Goal: Information Seeking & Learning: Learn about a topic

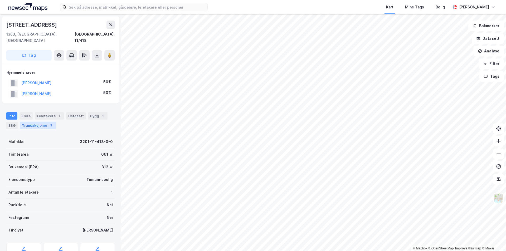
click at [31, 122] on div "Transaksjoner 3" at bounding box center [38, 125] width 36 height 7
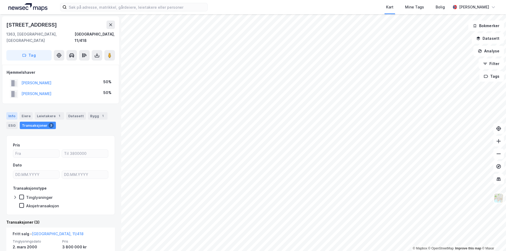
click at [11, 112] on div "Info" at bounding box center [11, 115] width 11 height 7
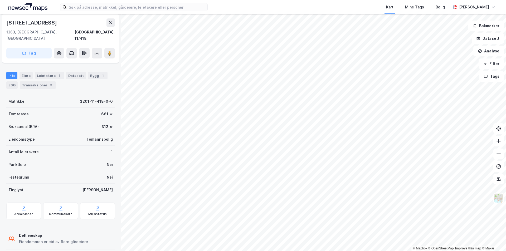
scroll to position [41, 0]
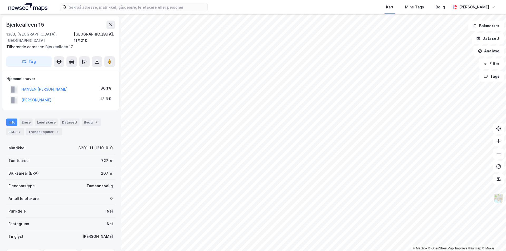
scroll to position [41, 0]
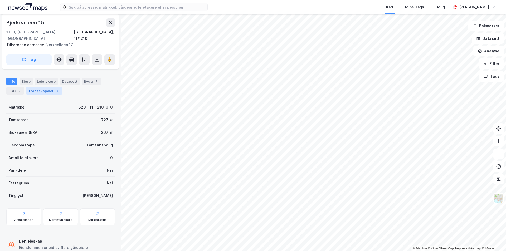
click at [37, 87] on div "Transaksjoner 4" at bounding box center [44, 90] width 36 height 7
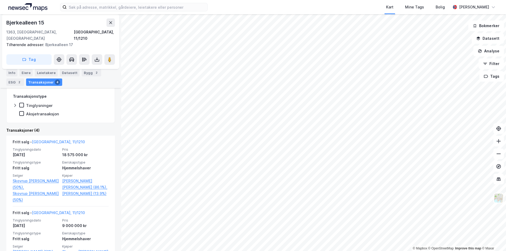
scroll to position [105, 0]
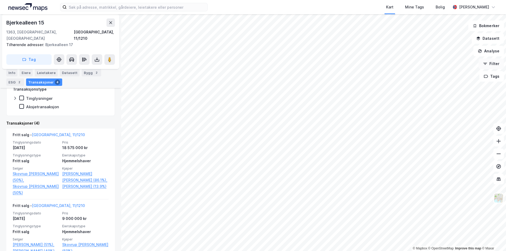
click at [487, 65] on icon "button" at bounding box center [485, 64] width 4 height 4
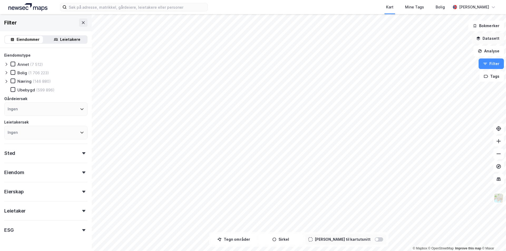
click at [485, 39] on button "Datasett" at bounding box center [488, 38] width 32 height 11
